Goal: Transaction & Acquisition: Purchase product/service

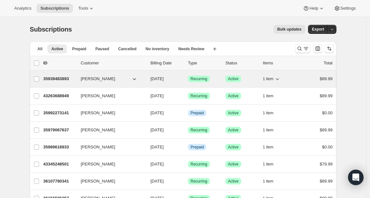
click at [68, 78] on p "35939483893" at bounding box center [59, 79] width 32 height 6
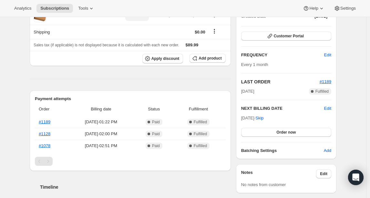
scroll to position [93, 0]
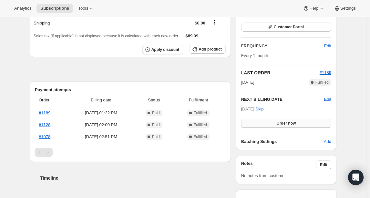
click at [295, 123] on span "Order now" at bounding box center [285, 123] width 19 height 5
click at [295, 123] on span "Click to confirm" at bounding box center [285, 123] width 29 height 5
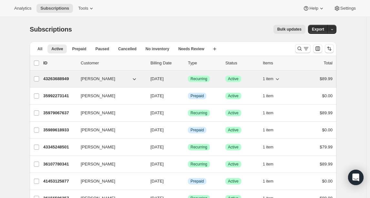
click at [60, 78] on p "43263688949" at bounding box center [59, 79] width 32 height 6
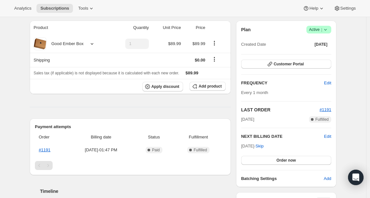
scroll to position [64, 0]
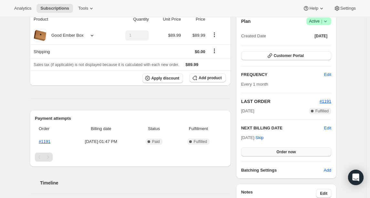
click at [303, 150] on button "Order now" at bounding box center [286, 152] width 90 height 9
click at [303, 150] on button "Click to confirm" at bounding box center [286, 152] width 90 height 9
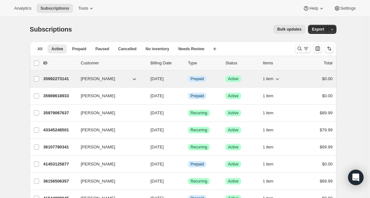
click at [57, 81] on p "35992273141" at bounding box center [59, 79] width 32 height 6
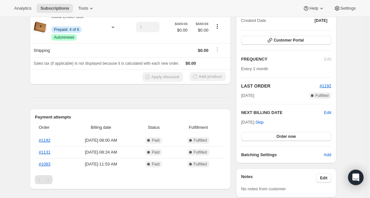
scroll to position [116, 0]
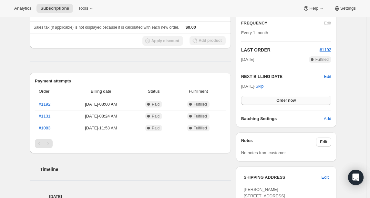
click at [304, 98] on button "Order now" at bounding box center [286, 100] width 90 height 9
click at [270, 101] on button "Click to confirm" at bounding box center [286, 100] width 90 height 9
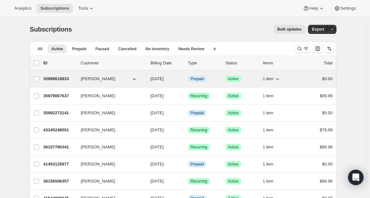
click at [65, 79] on p "35989618933" at bounding box center [59, 79] width 32 height 6
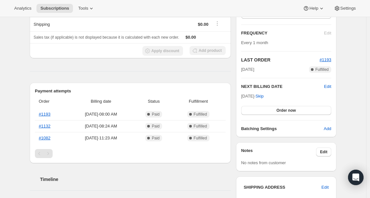
scroll to position [107, 0]
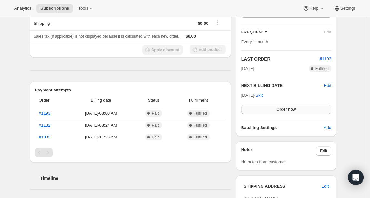
click at [279, 110] on span "Order now" at bounding box center [285, 109] width 19 height 5
click at [279, 110] on span "Click to confirm" at bounding box center [285, 109] width 29 height 5
